Goal: Information Seeking & Learning: Check status

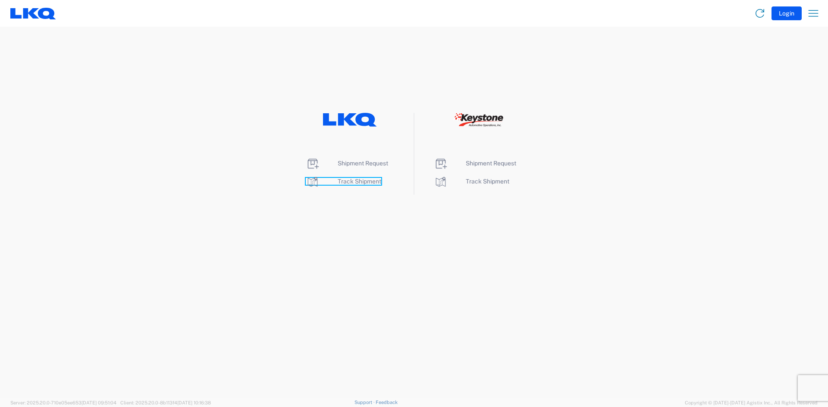
click at [356, 182] on span "Track Shipment" at bounding box center [360, 181] width 44 height 7
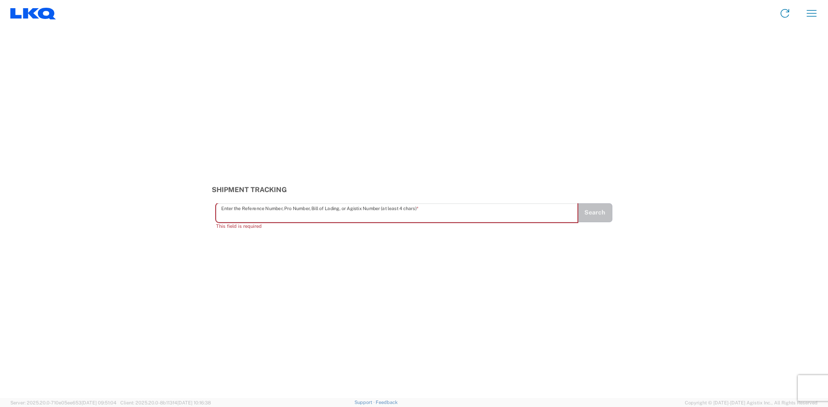
drag, startPoint x: 242, startPoint y: 220, endPoint x: 231, endPoint y: 210, distance: 14.4
click at [231, 210] on input "text" at bounding box center [396, 212] width 351 height 15
paste input "56984297"
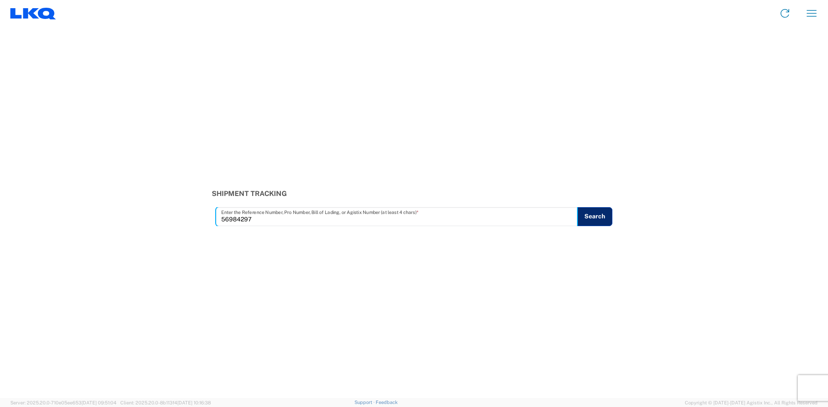
type input "56984297"
click at [595, 219] on button "Search" at bounding box center [594, 216] width 35 height 19
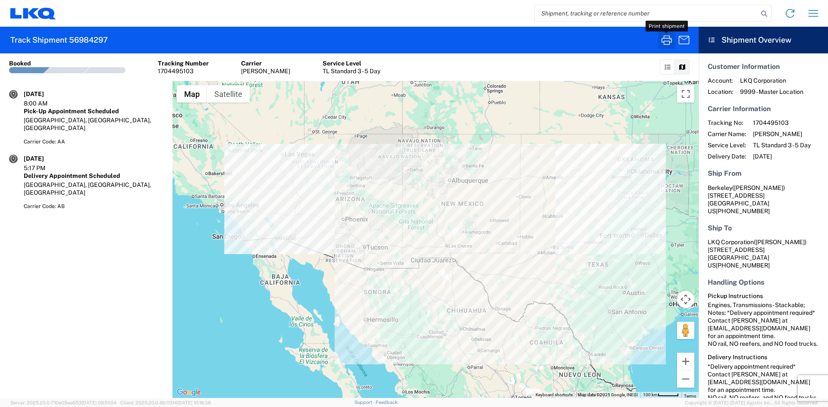
click at [667, 39] on icon "button" at bounding box center [667, 40] width 14 height 14
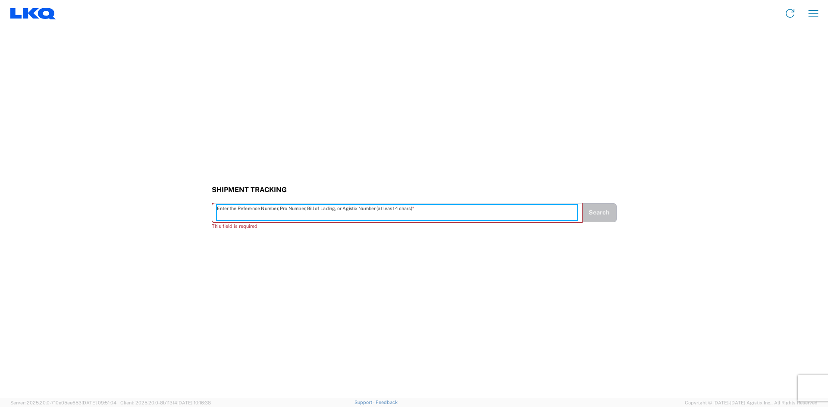
paste input "56984326"
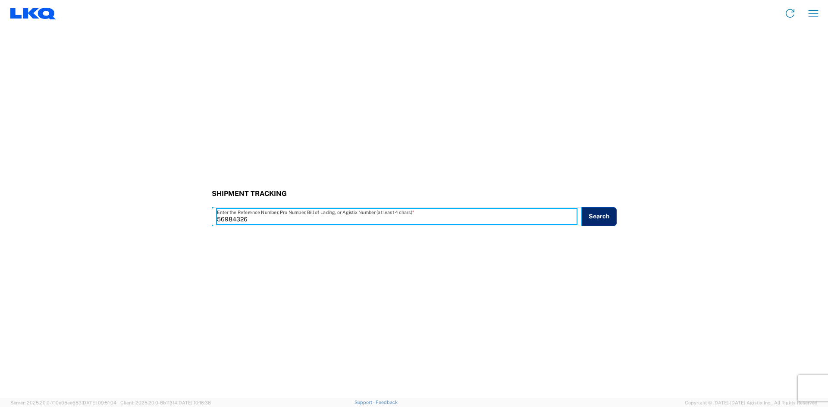
type input "56984326"
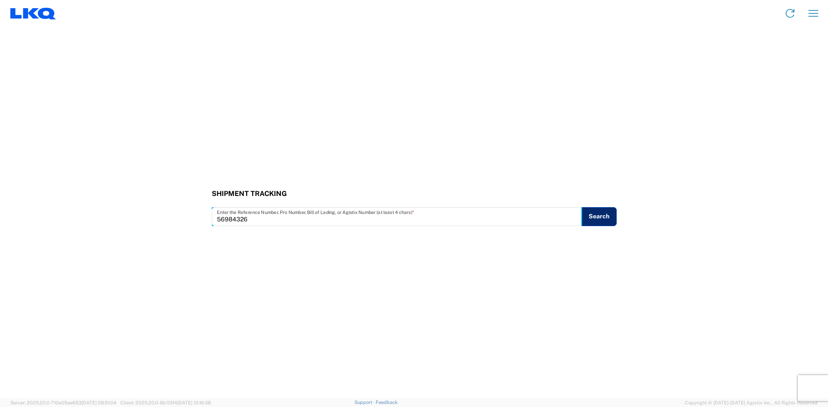
click at [603, 214] on button "Search" at bounding box center [598, 216] width 35 height 19
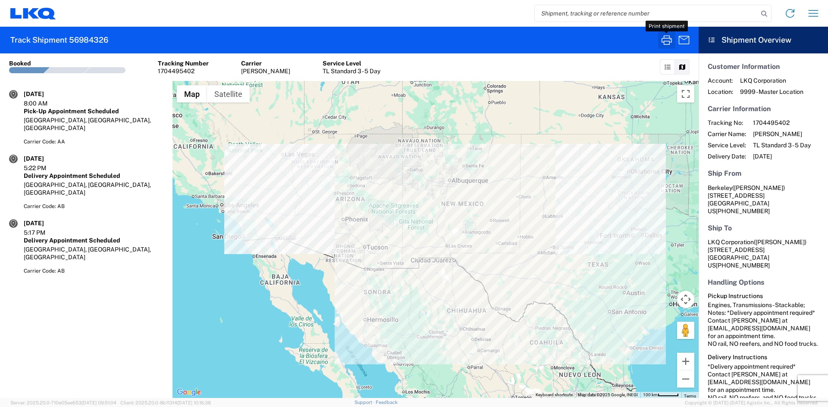
click at [668, 40] on icon "button" at bounding box center [667, 40] width 14 height 14
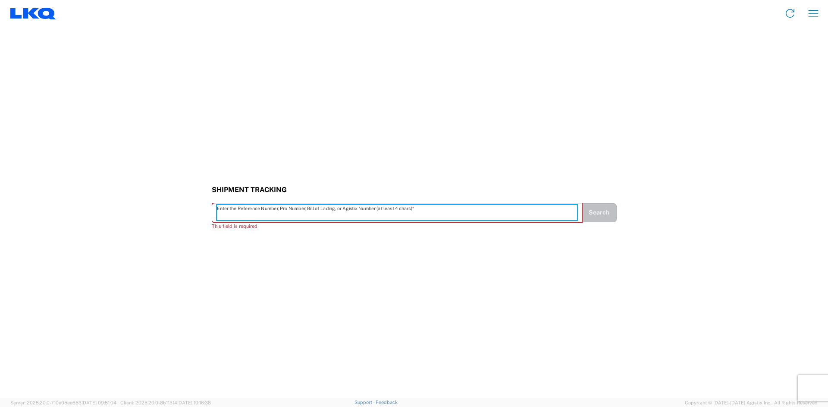
paste input "56984297"
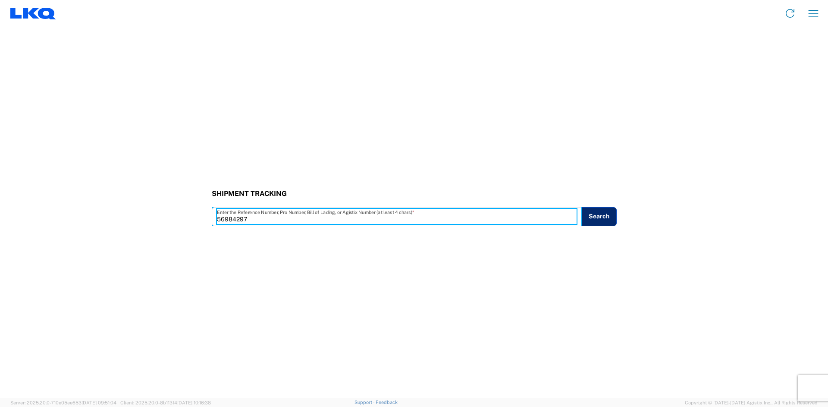
type input "56984297"
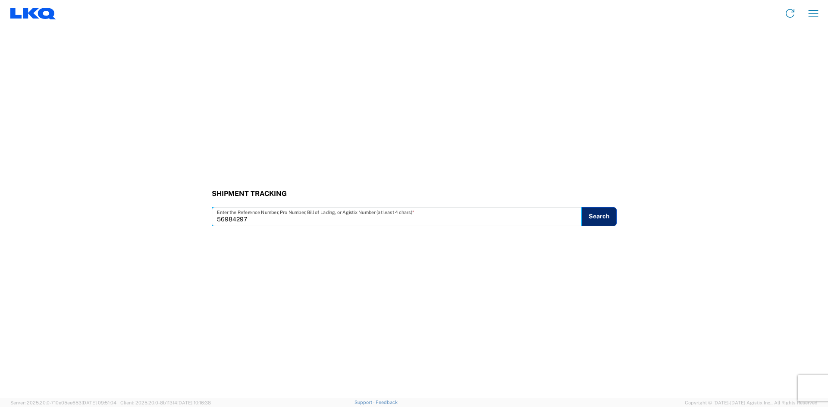
click at [601, 215] on button "Search" at bounding box center [598, 216] width 35 height 19
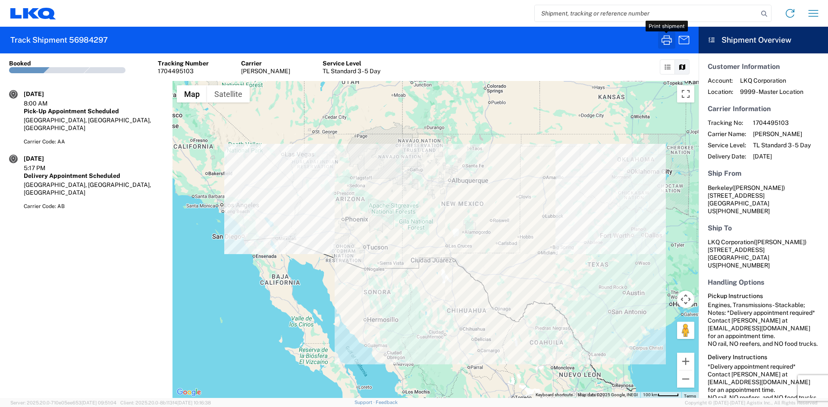
click at [664, 41] on icon "button" at bounding box center [667, 40] width 14 height 14
